Goal: Information Seeking & Learning: Understand process/instructions

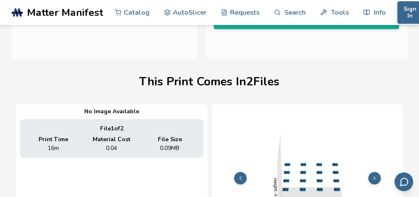
scroll to position [443, 3]
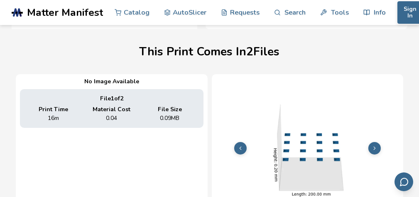
scroll to position [0, 3]
